Goal: Task Accomplishment & Management: Use online tool/utility

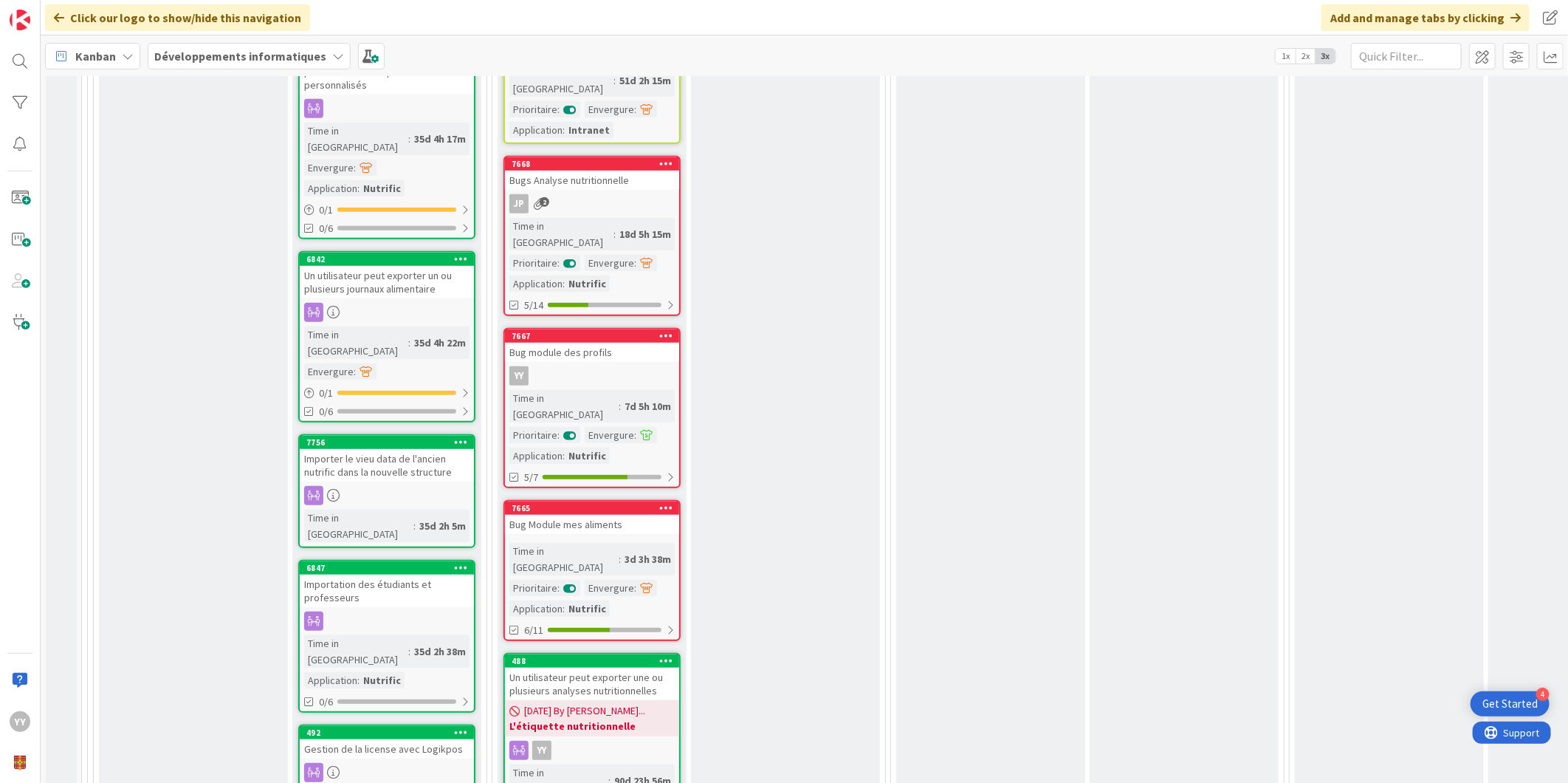
scroll to position [738, 0]
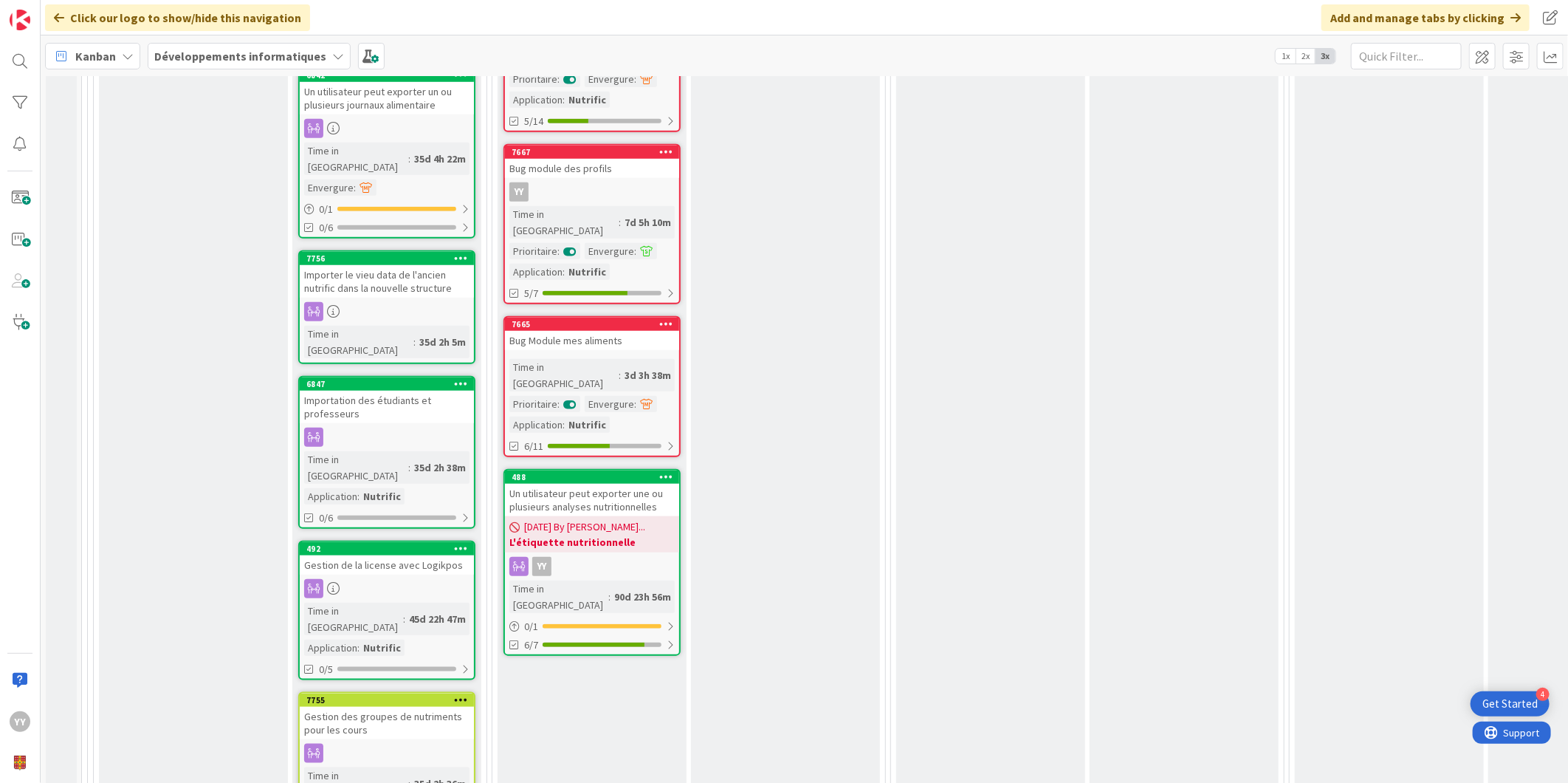
click at [543, 316] on link "7665 Bug Module mes aliments Time in Column : 3d 3h 38m Prioritaire : Envergure…" at bounding box center [591, 386] width 177 height 141
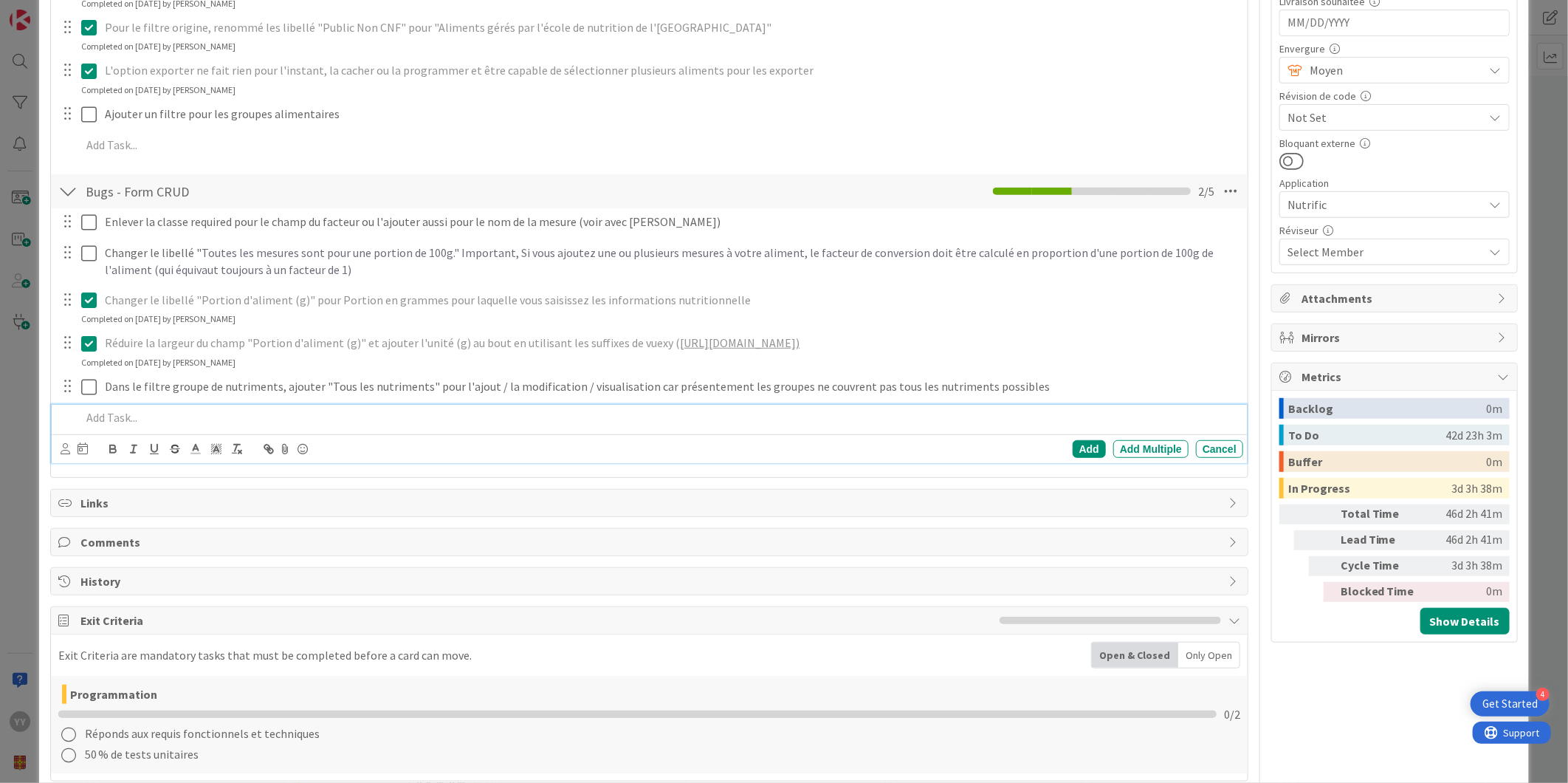
click at [115, 414] on p at bounding box center [659, 417] width 1155 height 17
type textarea "x"
click at [1072, 444] on div "Add" at bounding box center [1088, 449] width 33 height 17
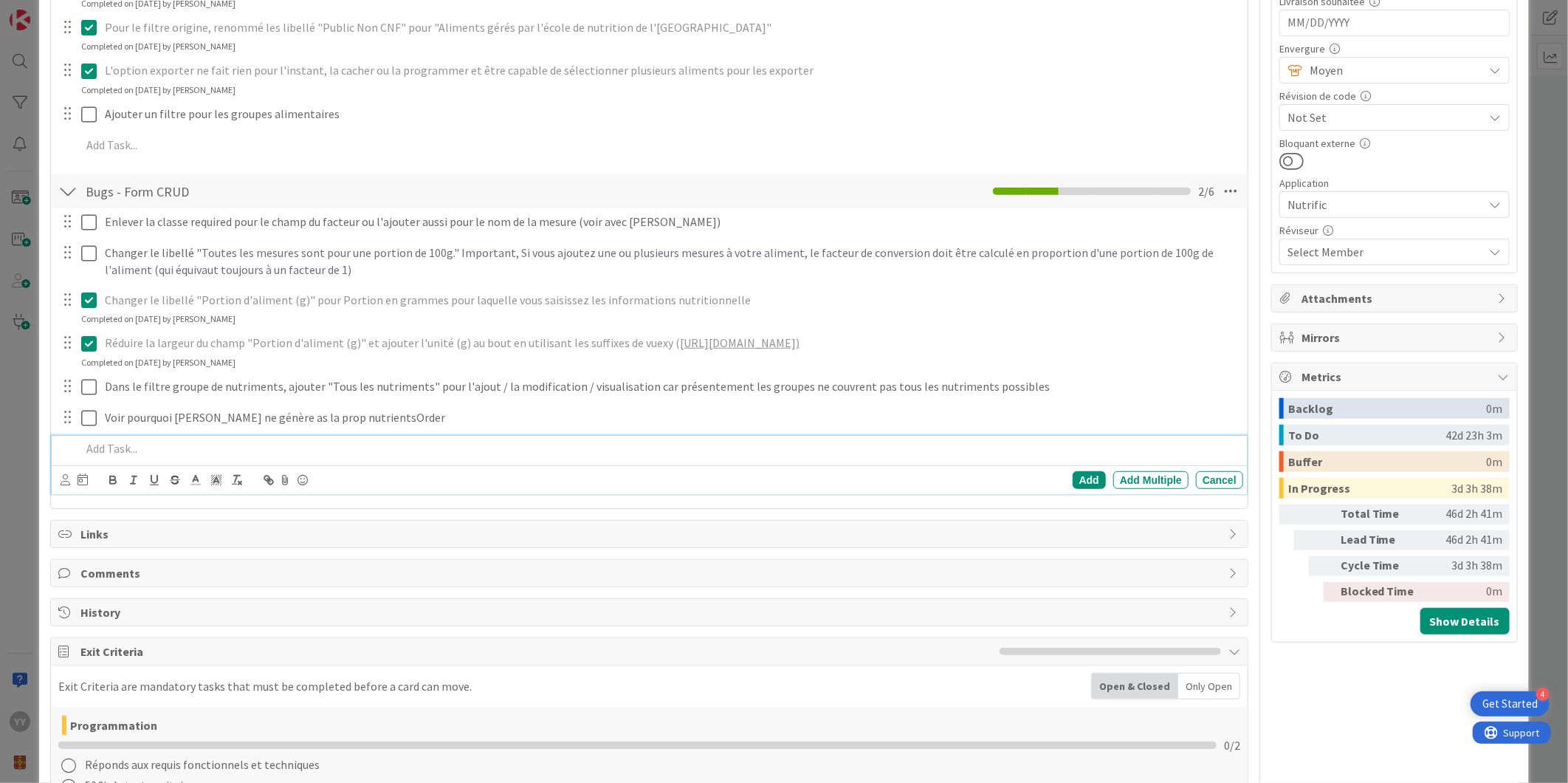
click at [186, 442] on p at bounding box center [659, 448] width 1155 height 17
drag, startPoint x: 229, startPoint y: 451, endPoint x: 239, endPoint y: 449, distance: 10.2
click at [231, 451] on p "Fix les problèmes de typage du" at bounding box center [659, 448] width 1155 height 17
click at [237, 448] on p "Fix les problèmes de typage du" at bounding box center [659, 448] width 1155 height 17
click at [260, 451] on p "Fix les problèmes de typage du With Includes et SetRequired" at bounding box center [659, 448] width 1155 height 17
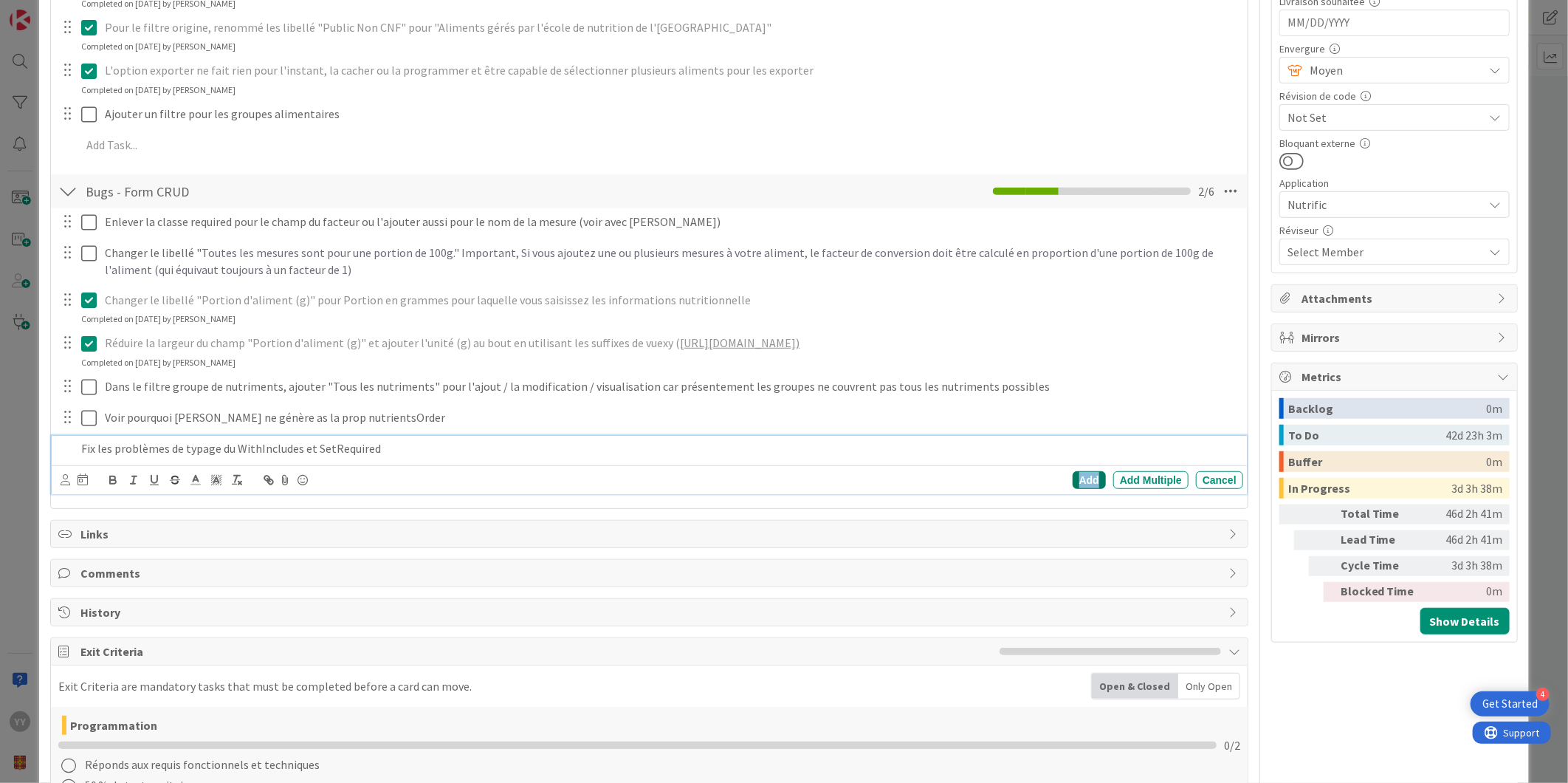
click at [1072, 472] on div "Add" at bounding box center [1088, 480] width 33 height 17
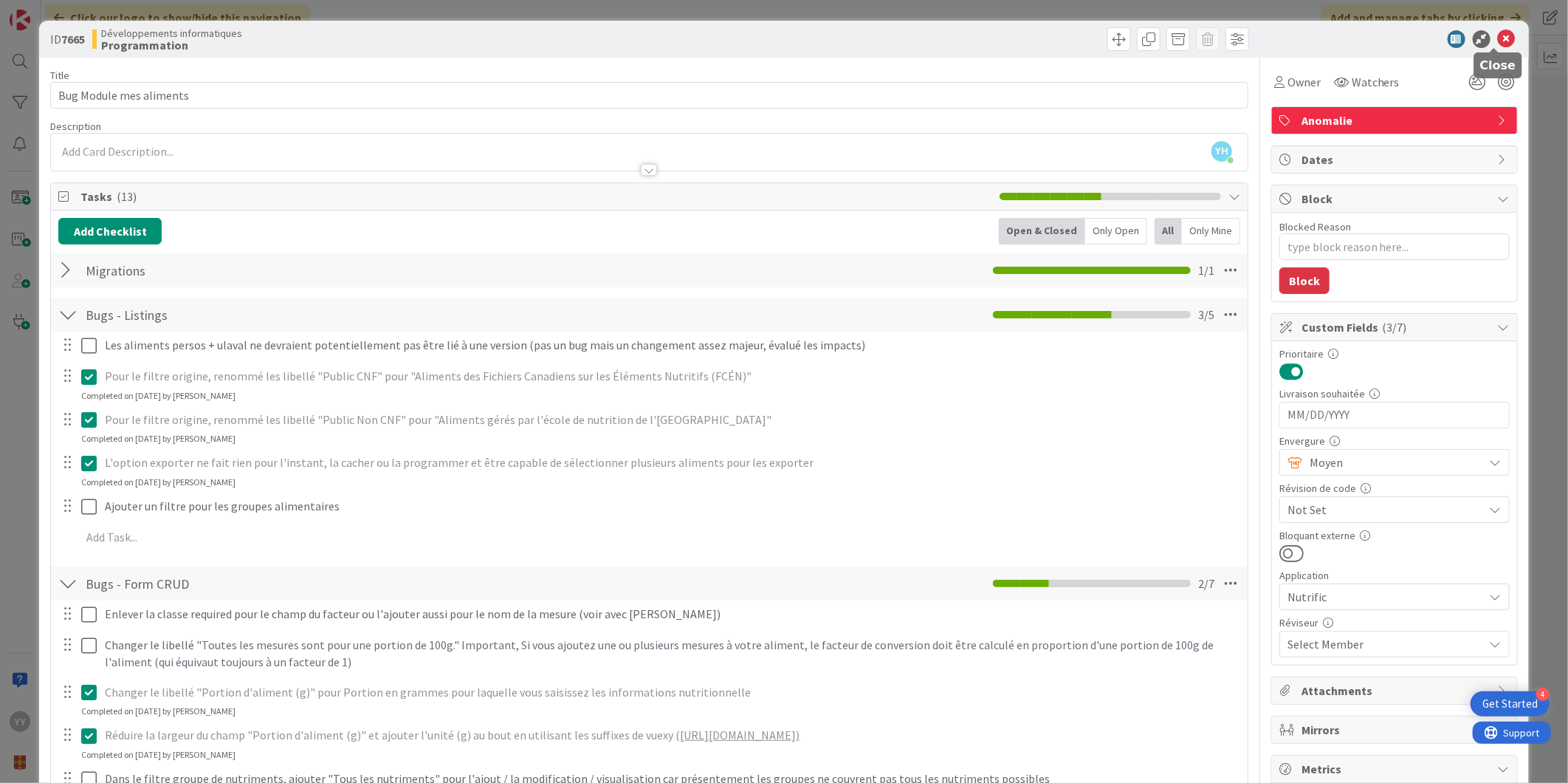
click at [1497, 35] on icon at bounding box center [1506, 39] width 17 height 17
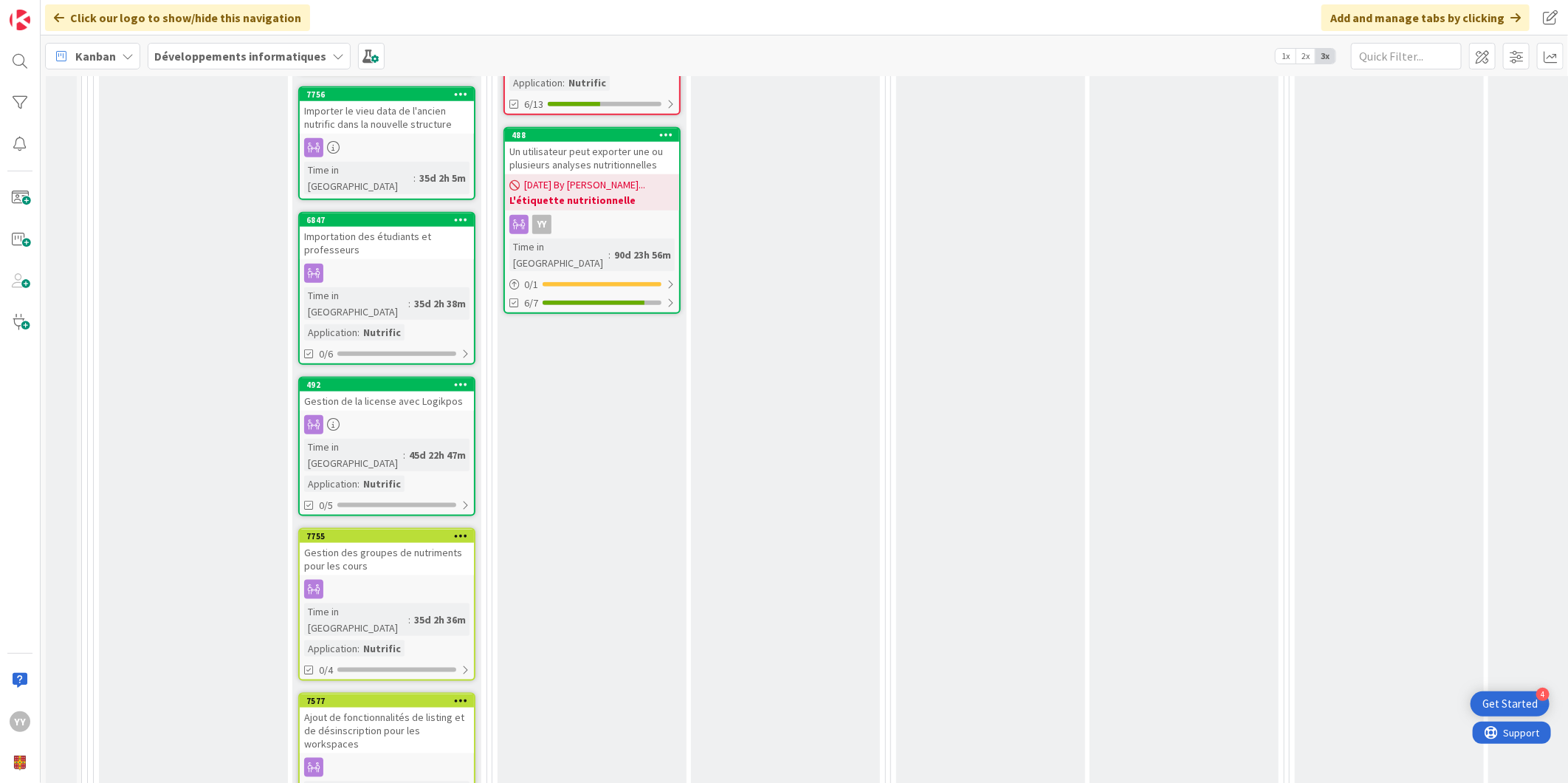
scroll to position [574, 0]
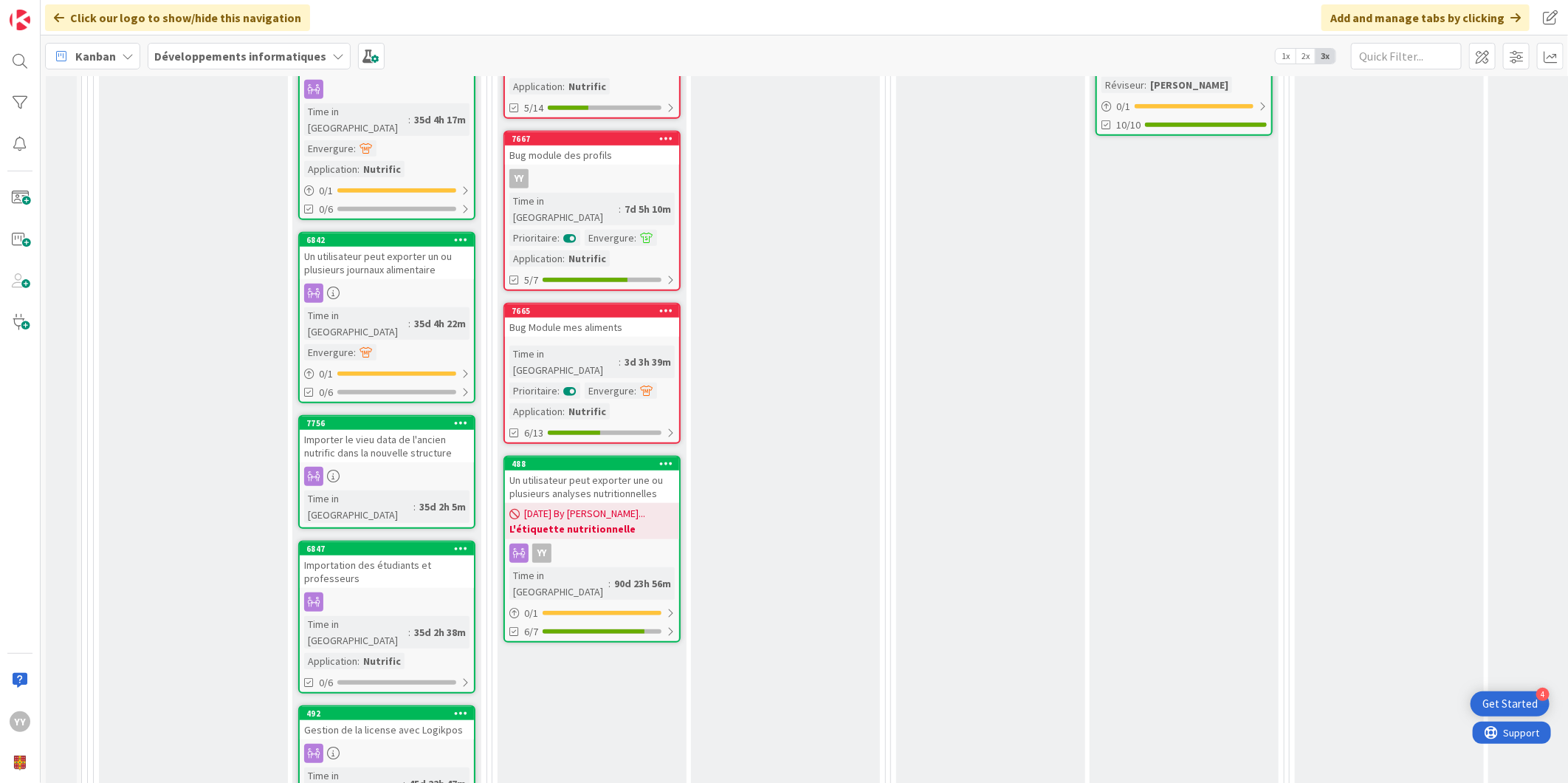
click at [584, 303] on link "7665 Bug Module mes aliments Time in Column : 3d 3h 39m Prioritaire : Envergure…" at bounding box center [591, 373] width 177 height 141
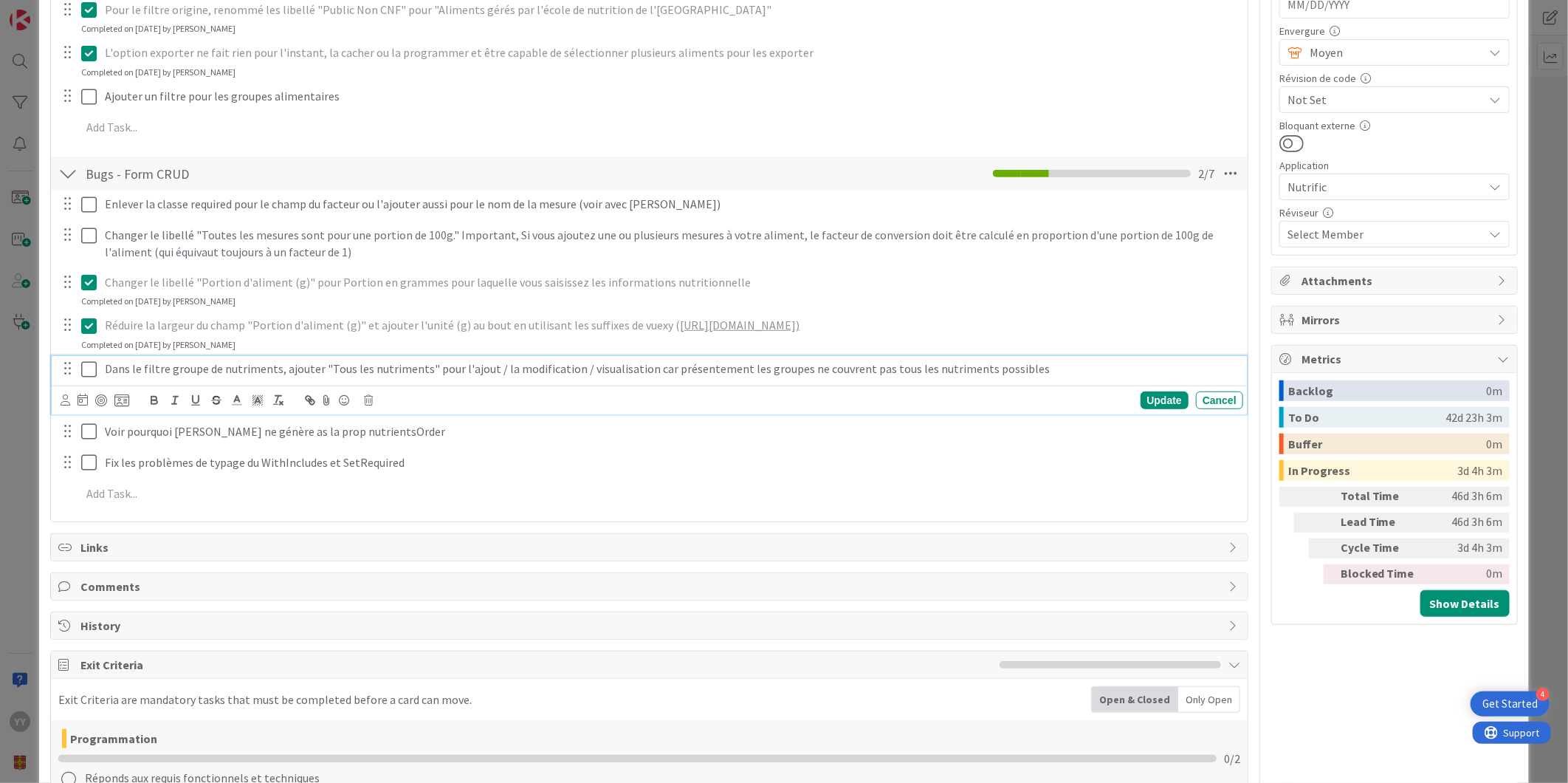
click at [83, 371] on icon at bounding box center [92, 369] width 22 height 17
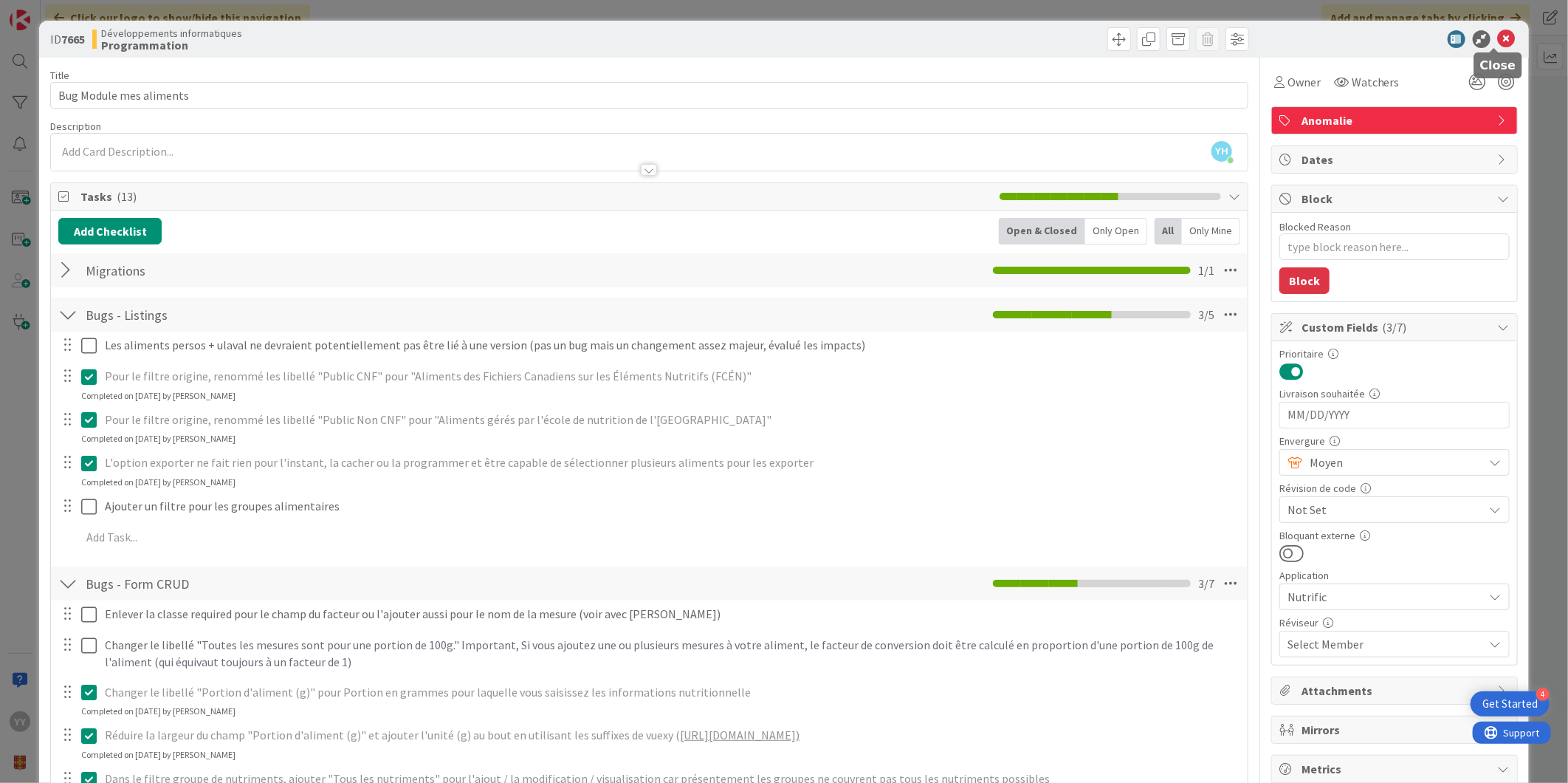
click at [1497, 34] on icon at bounding box center [1506, 39] width 17 height 17
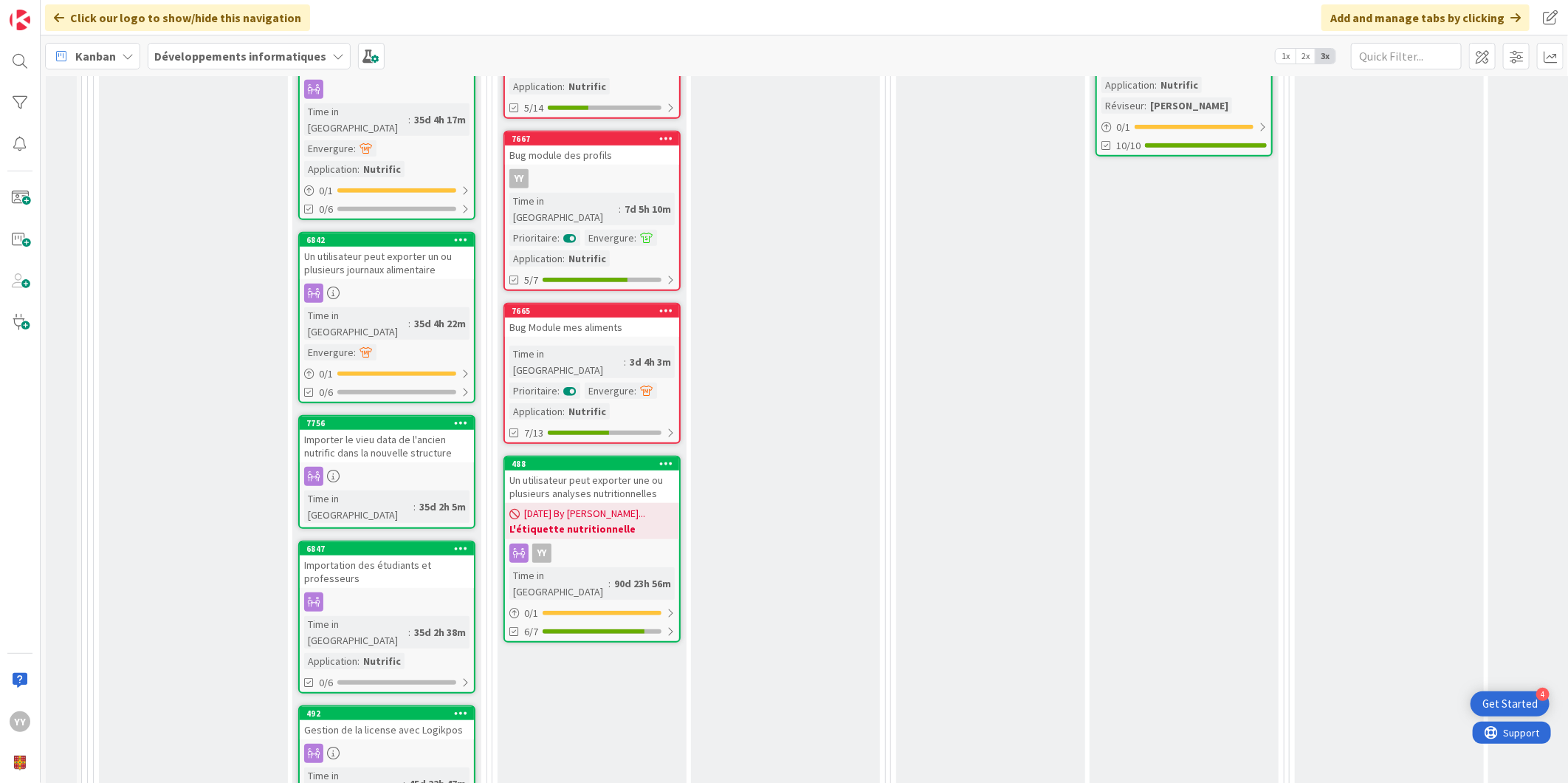
click at [549, 318] on div "Bug Module mes aliments" at bounding box center [591, 327] width 174 height 19
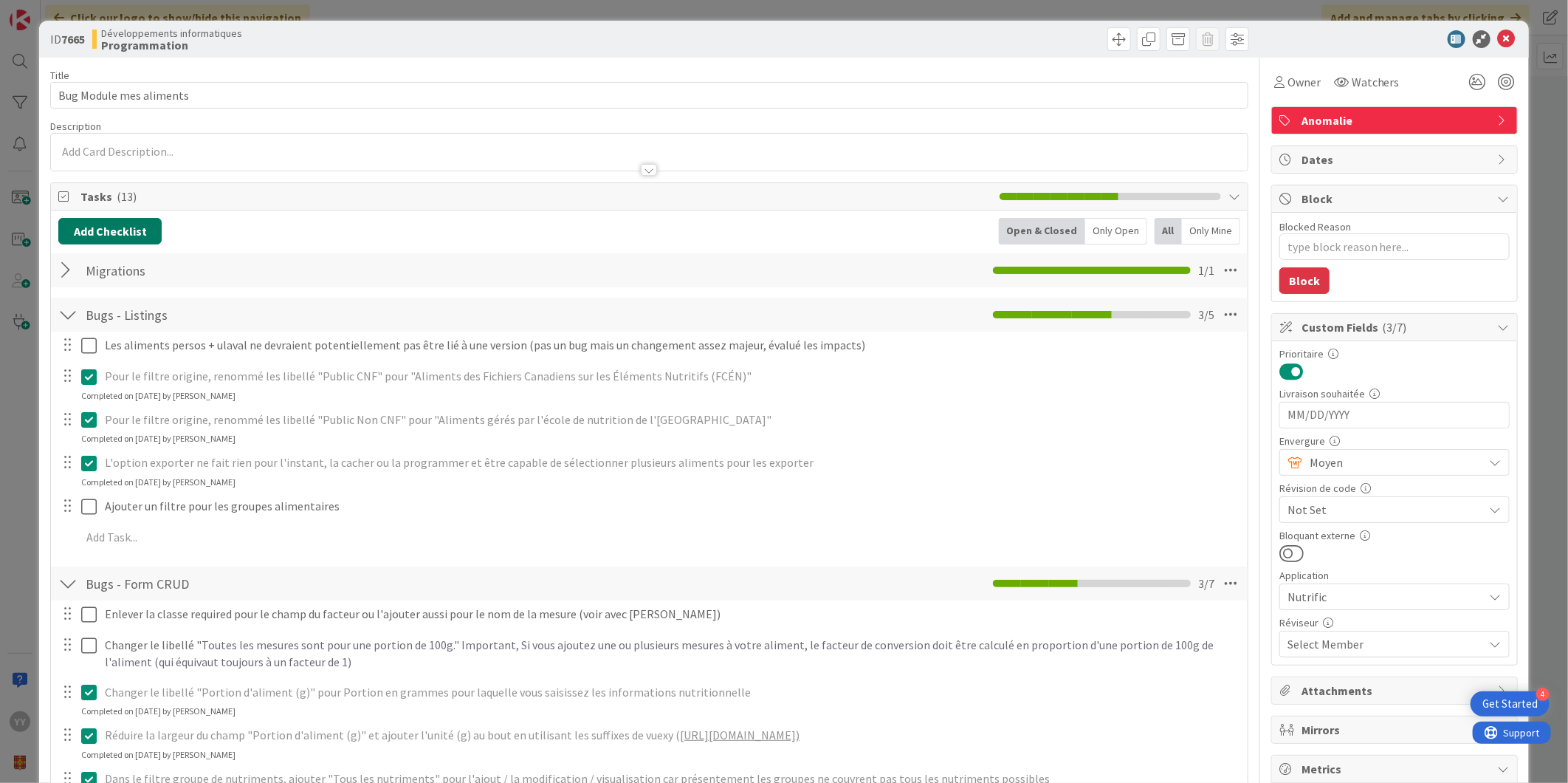
type textarea "x"
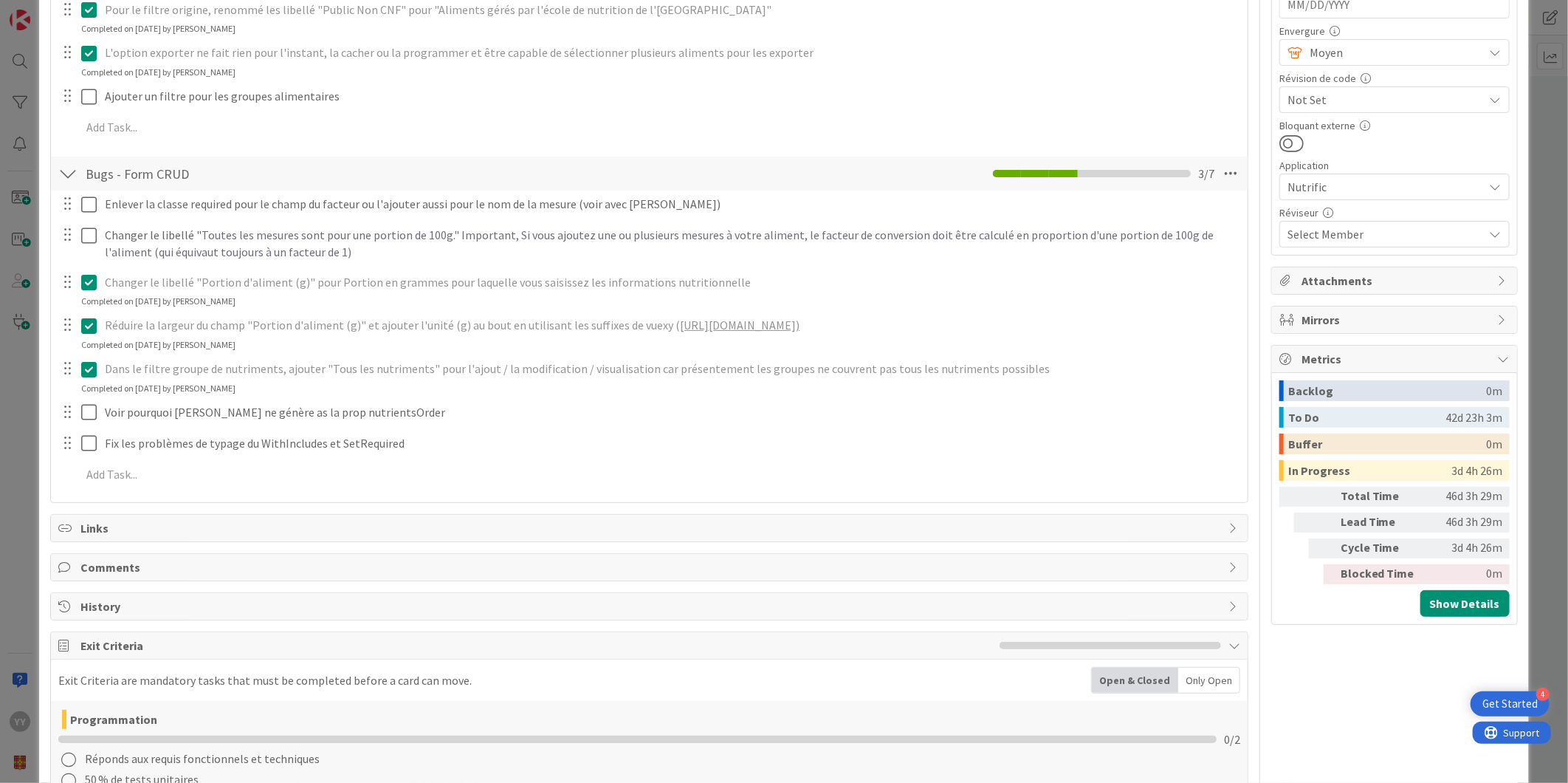
scroll to position [466, 0]
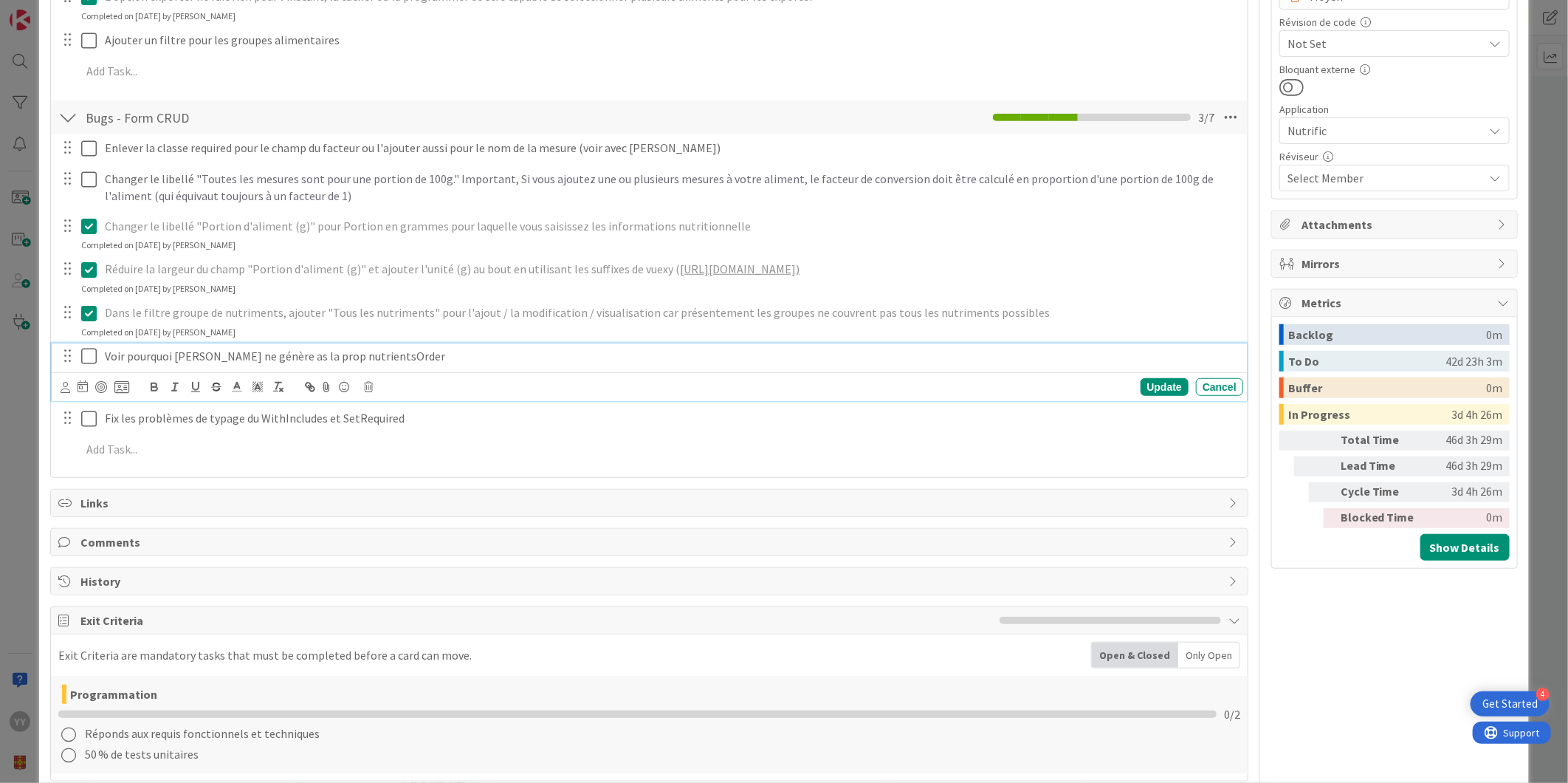
click at [317, 360] on p "Voir pourquoi [PERSON_NAME] ne génère as la prop nutrientsOrder" at bounding box center [670, 356] width 1131 height 17
click at [261, 357] on p "Voir pourquoi [PERSON_NAME] ne génère as la prop nutrientsOrder" at bounding box center [670, 356] width 1131 height 17
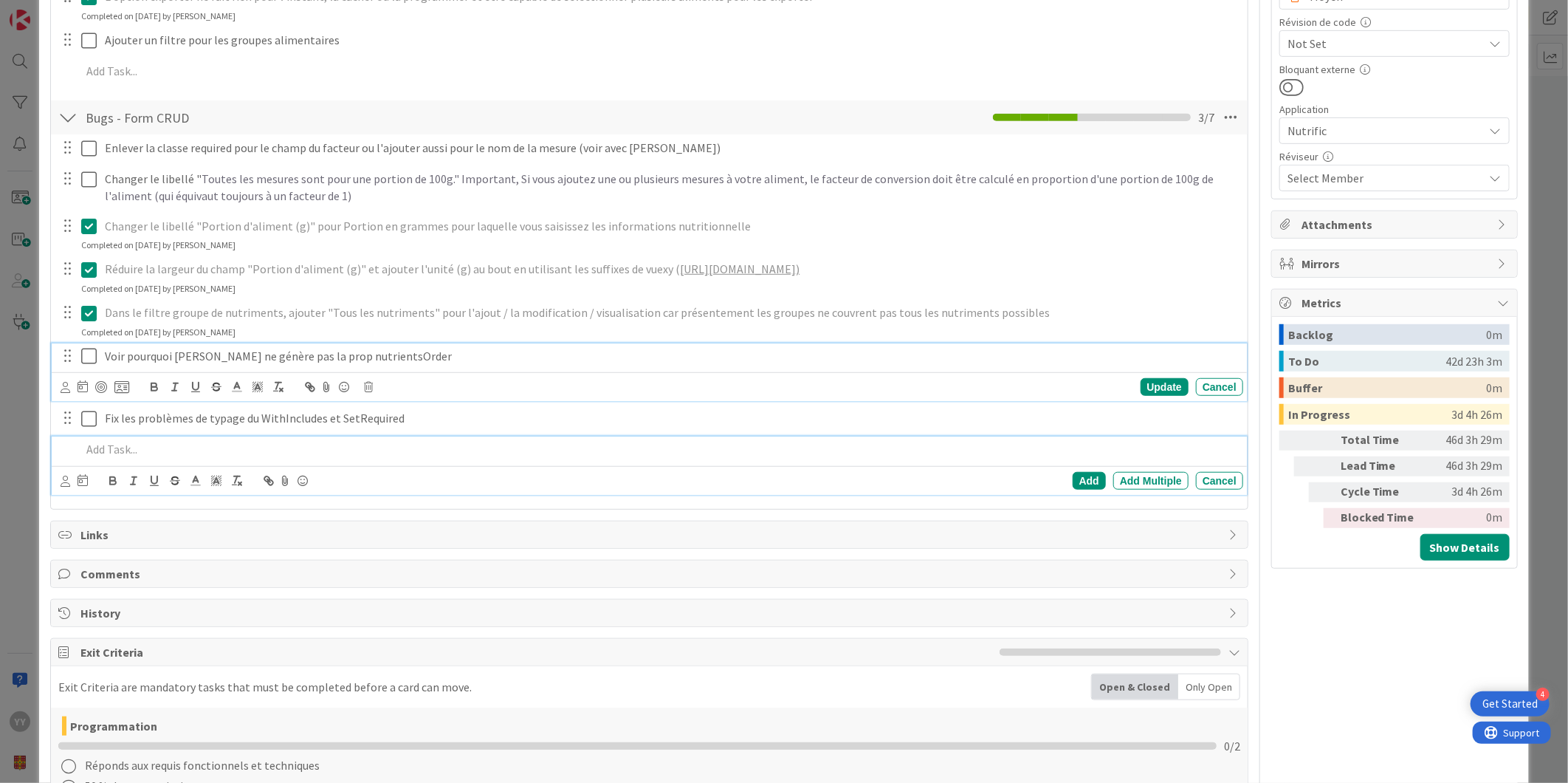
click at [606, 460] on div at bounding box center [659, 449] width 1168 height 26
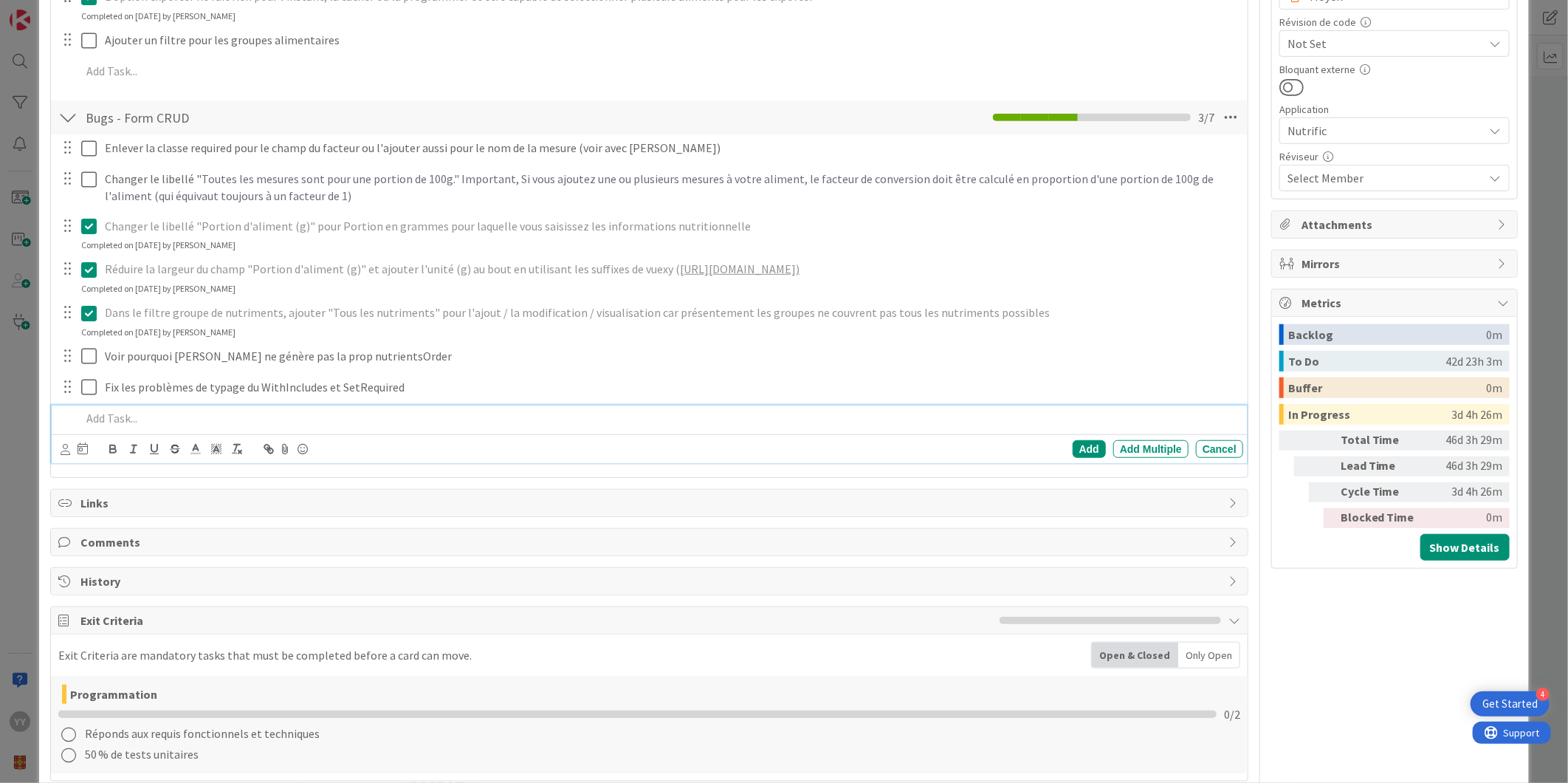
scroll to position [433, 0]
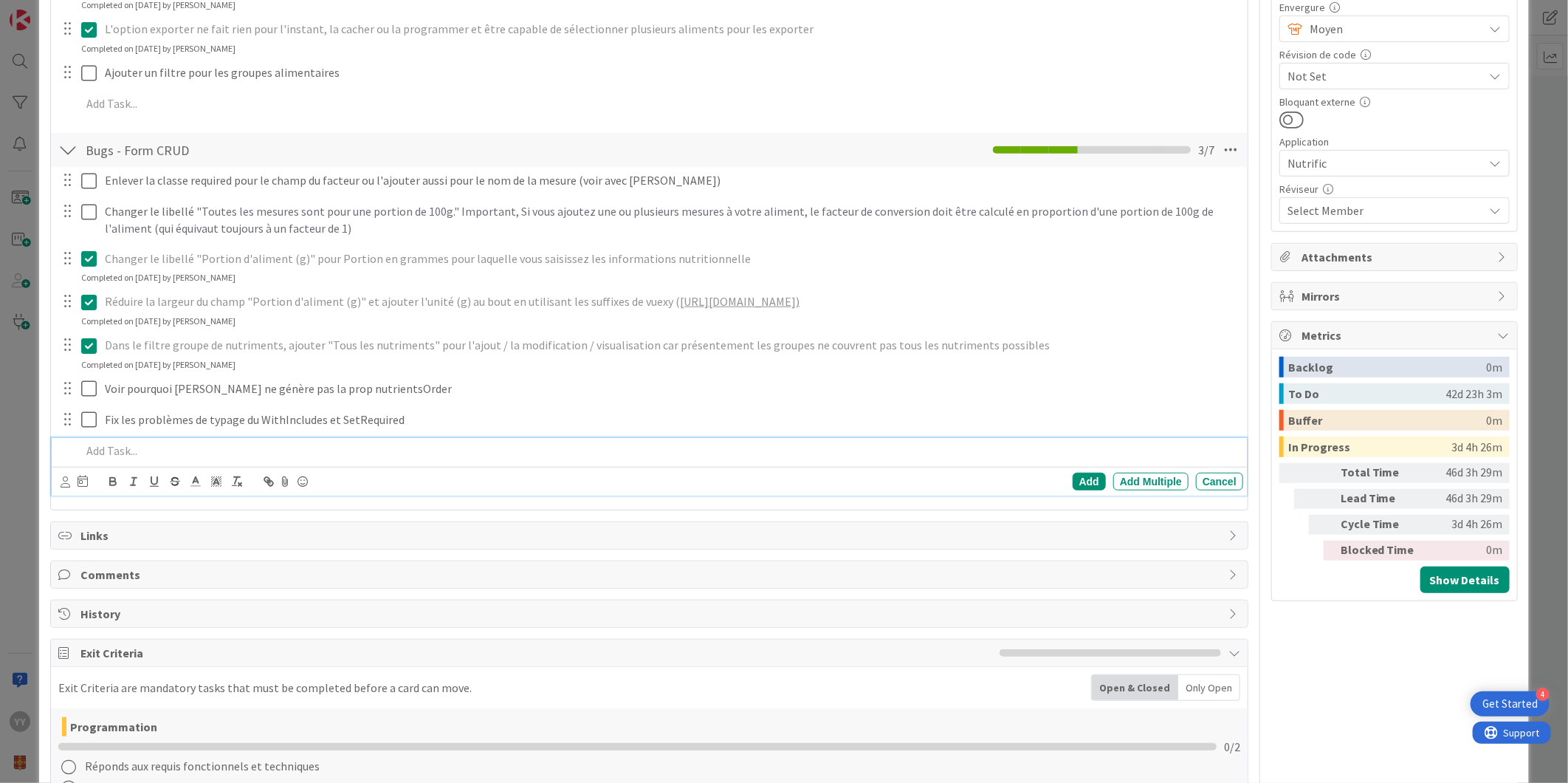
type textarea "x"
